Goal: Information Seeking & Learning: Compare options

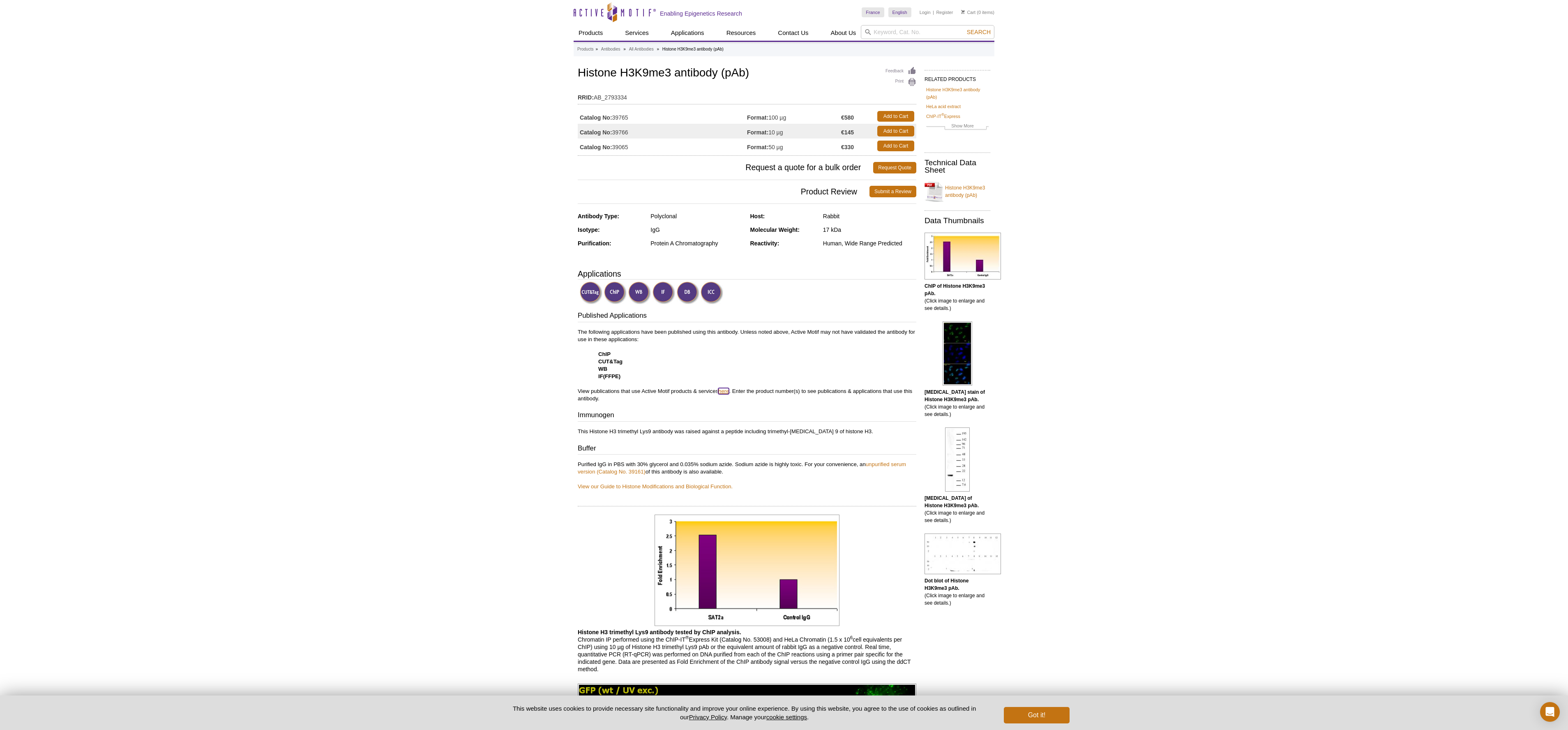
click at [723, 392] on link "here" at bounding box center [724, 391] width 11 height 6
